Goal: Information Seeking & Learning: Learn about a topic

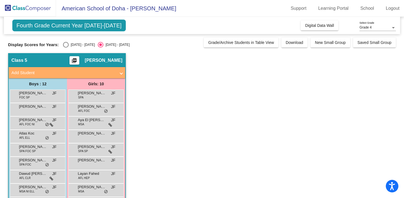
click at [66, 43] on div "Select an option" at bounding box center [66, 45] width 6 height 6
click at [66, 48] on input "[DATE] - [DATE]" at bounding box center [66, 48] width 0 height 0
radio input "true"
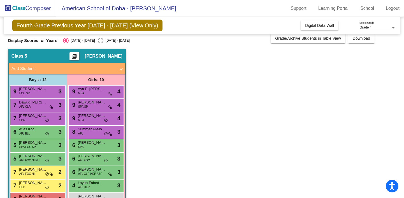
scroll to position [4, 0]
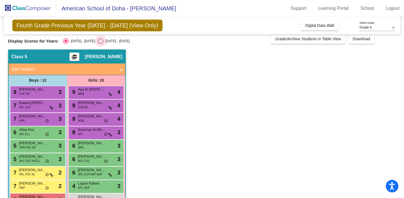
click at [98, 40] on div "Select an option" at bounding box center [101, 41] width 6 height 6
click at [100, 44] on input "[DATE] - [DATE]" at bounding box center [100, 44] width 0 height 0
radio input "true"
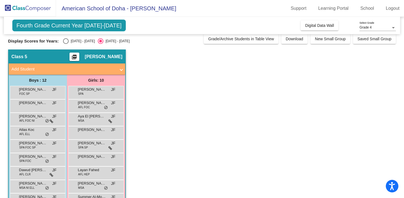
click at [66, 40] on div "Select an option" at bounding box center [66, 41] width 6 height 6
click at [66, 44] on input "[DATE] - [DATE]" at bounding box center [66, 44] width 0 height 0
radio input "true"
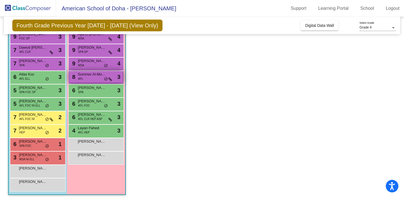
scroll to position [62, 0]
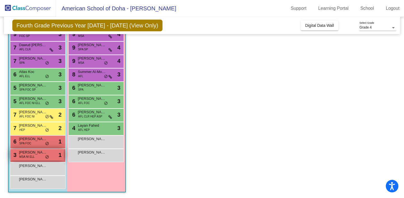
click at [38, 153] on span "[PERSON_NAME]" at bounding box center [33, 153] width 28 height 6
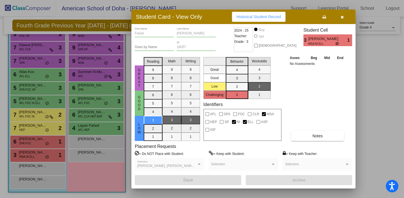
click at [342, 18] on icon "button" at bounding box center [341, 17] width 3 height 4
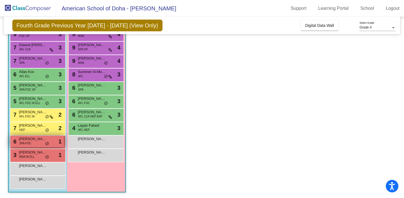
click at [36, 141] on span "[PERSON_NAME]" at bounding box center [33, 139] width 28 height 6
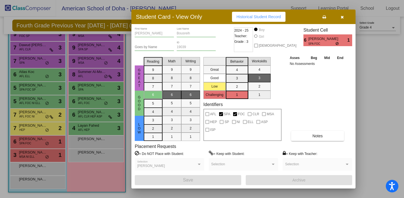
click at [342, 18] on icon "button" at bounding box center [341, 17] width 3 height 4
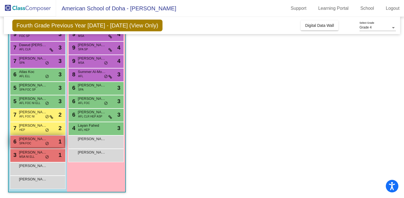
click at [31, 143] on span "SPA FOC" at bounding box center [25, 143] width 12 height 4
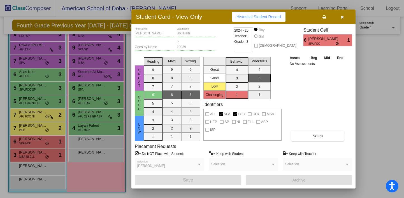
click at [342, 17] on icon "button" at bounding box center [341, 17] width 3 height 4
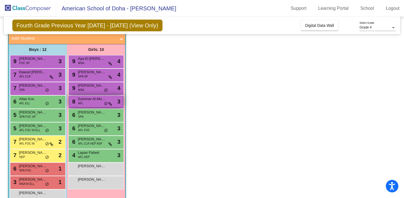
scroll to position [47, 0]
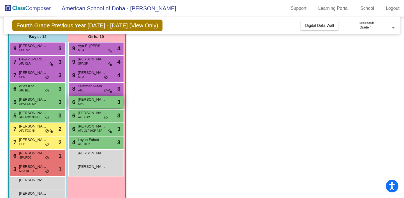
click at [91, 106] on div "6 [PERSON_NAME] SPA lock do_not_disturb_alt 3" at bounding box center [95, 101] width 53 height 11
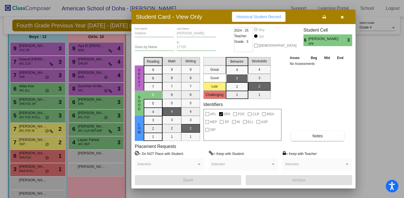
click at [342, 17] on icon "button" at bounding box center [341, 17] width 3 height 4
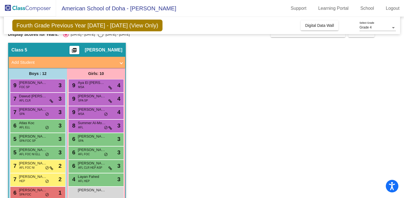
scroll to position [27, 0]
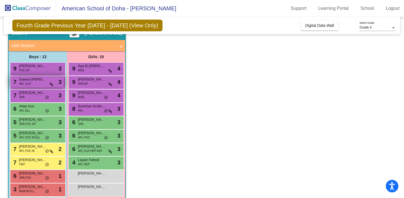
click at [34, 83] on div "7 Dawud [PERSON_NAME] AFL CLR lock do_not_disturb_alt 3" at bounding box center [36, 81] width 53 height 11
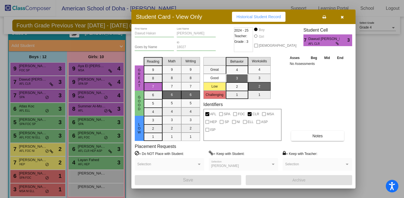
click at [342, 18] on icon "button" at bounding box center [341, 17] width 3 height 4
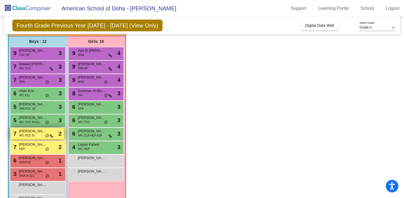
scroll to position [42, 0]
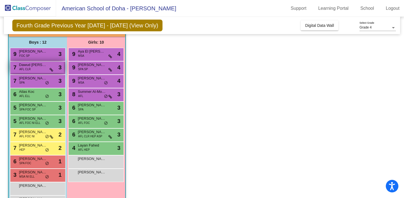
click at [30, 68] on span "AFL CLR" at bounding box center [24, 69] width 11 height 4
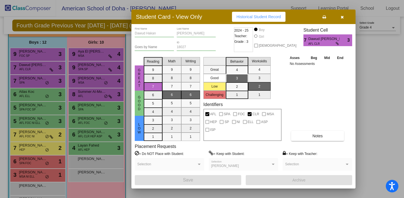
click at [341, 18] on icon "button" at bounding box center [341, 17] width 3 height 4
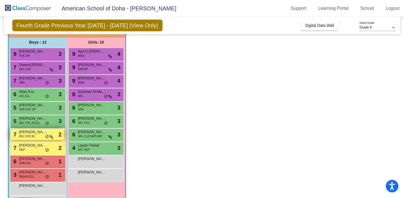
click at [40, 134] on span "[PERSON_NAME]" at bounding box center [33, 132] width 28 height 6
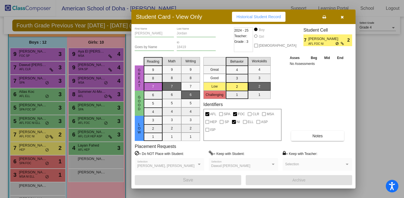
click at [340, 18] on button "button" at bounding box center [342, 17] width 18 height 10
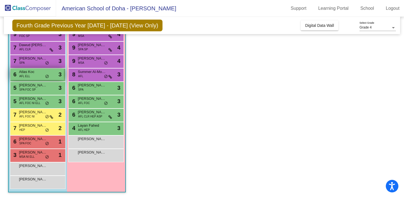
scroll to position [36, 0]
